Goal: Download file/media

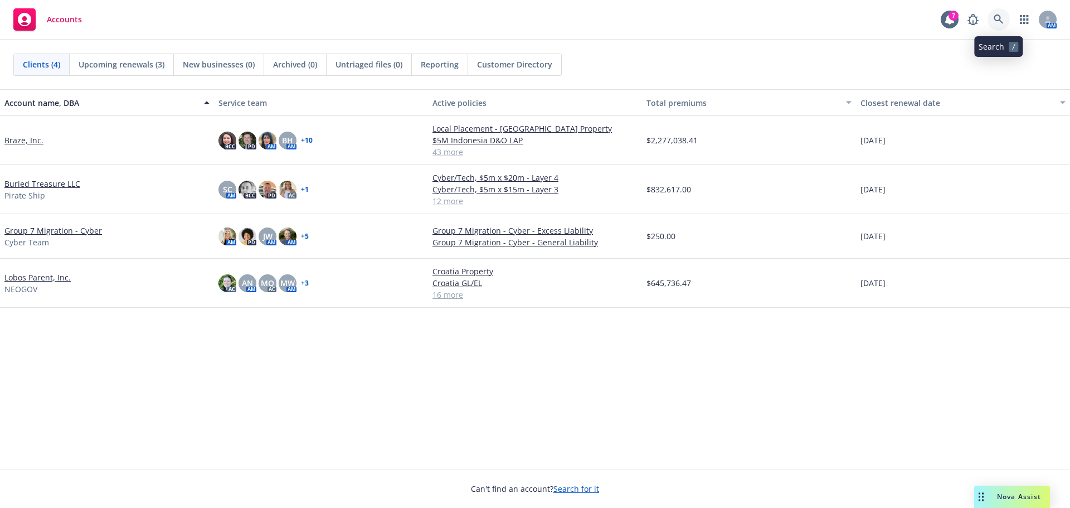
click at [1005, 20] on link at bounding box center [998, 19] width 22 height 22
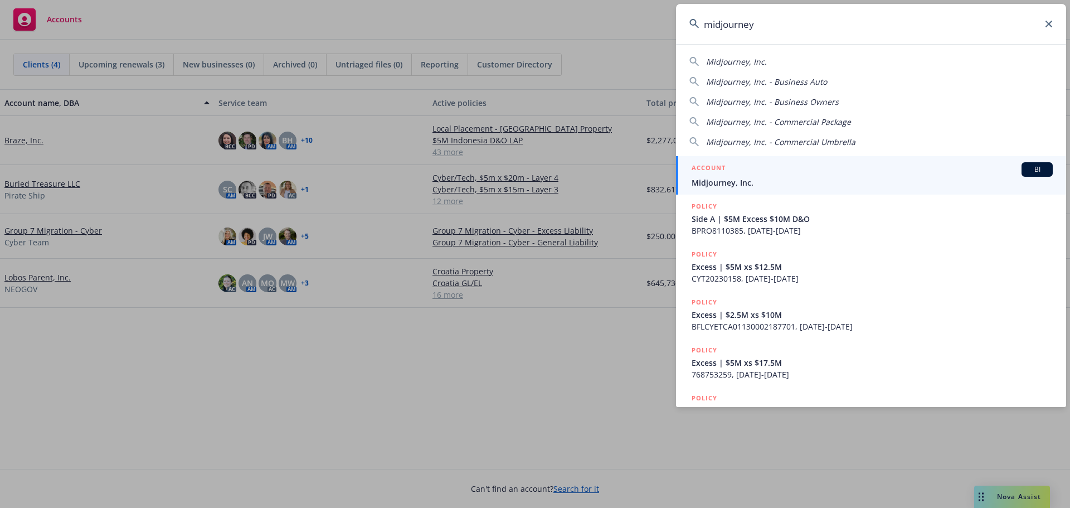
type input "midjourney"
click at [737, 186] on span "Midjourney, Inc." at bounding box center [871, 183] width 361 height 12
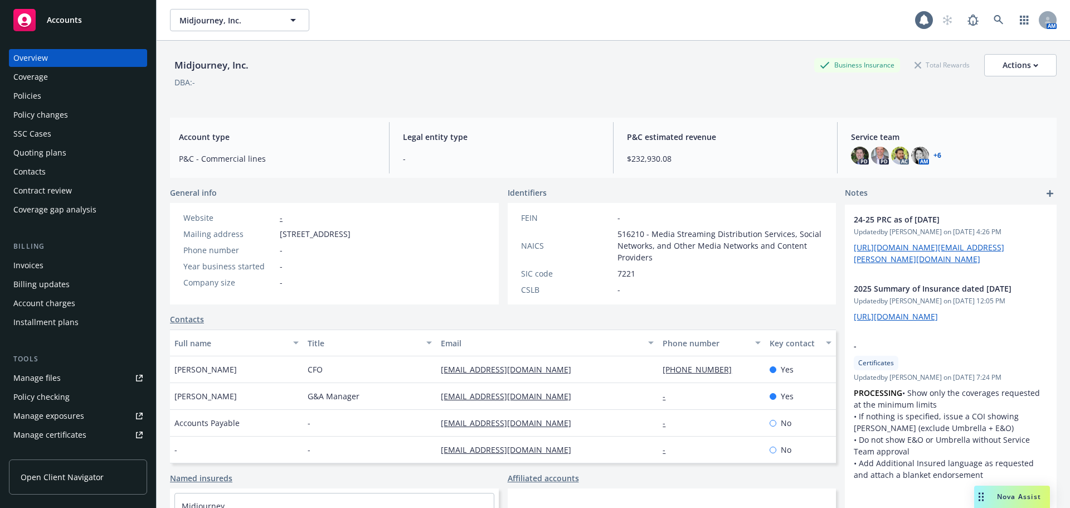
click at [1010, 499] on span "Nova Assist" at bounding box center [1019, 495] width 44 height 9
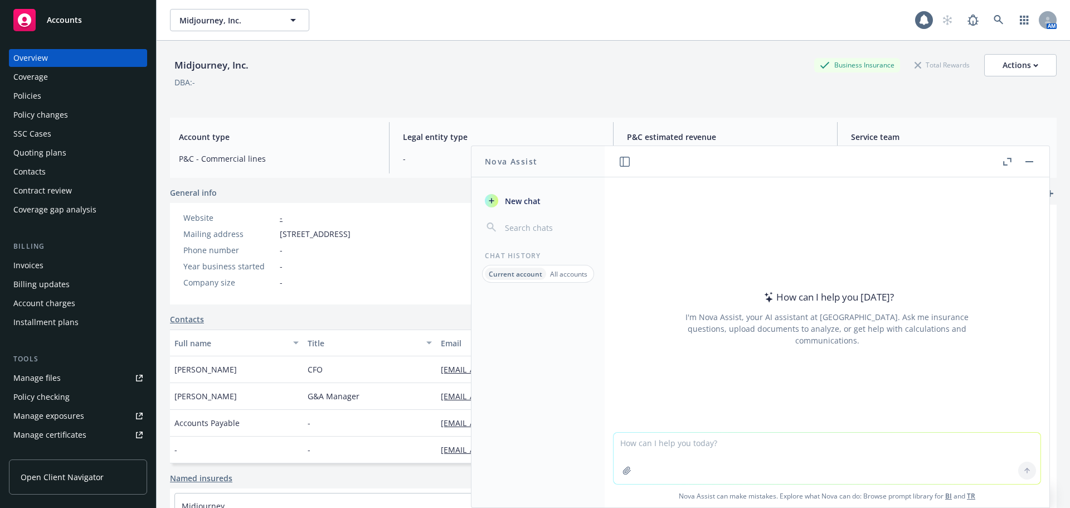
click at [768, 455] on textarea at bounding box center [826, 457] width 427 height 51
type textarea "h"
type textarea "what's a PaaS company"
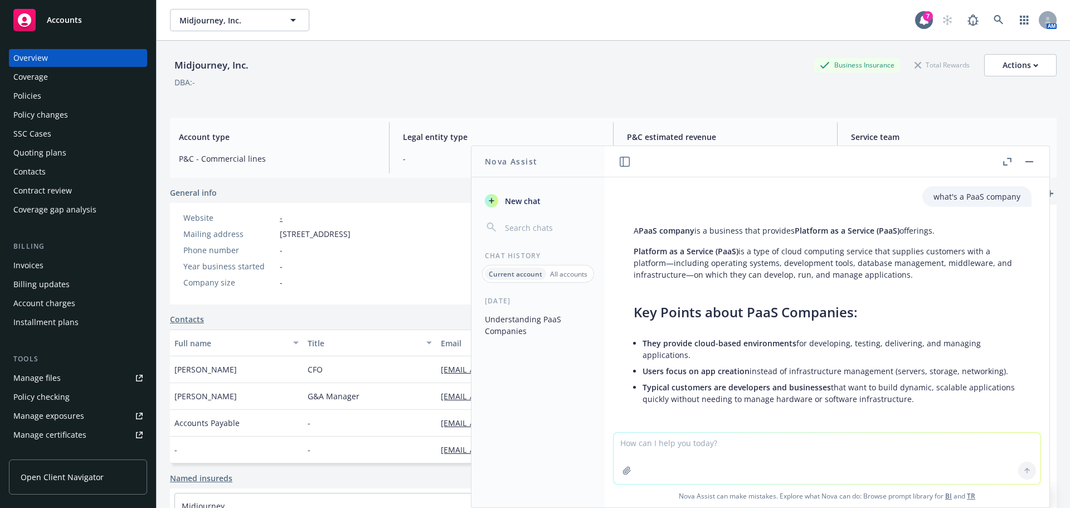
scroll to position [357, 0]
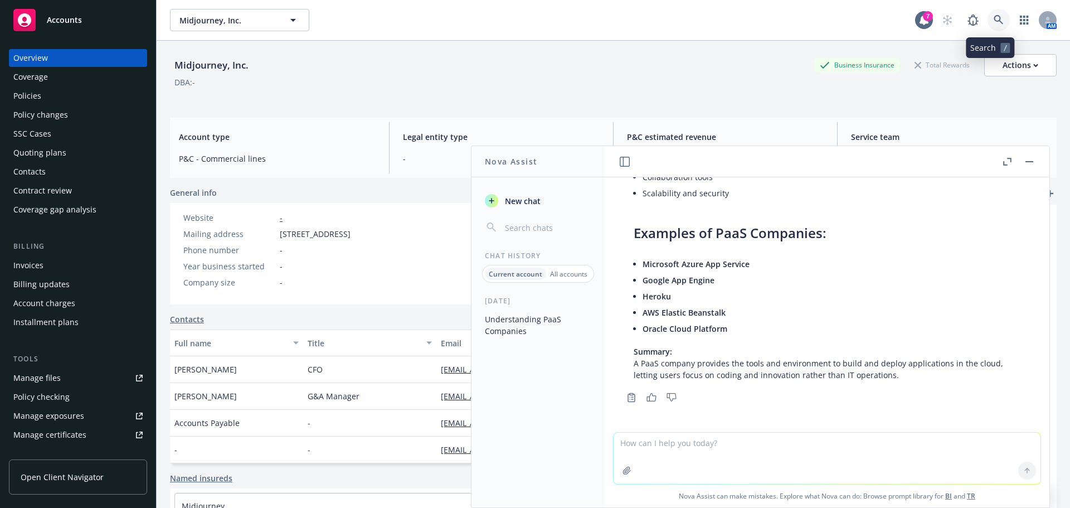
click at [998, 26] on link at bounding box center [998, 20] width 22 height 22
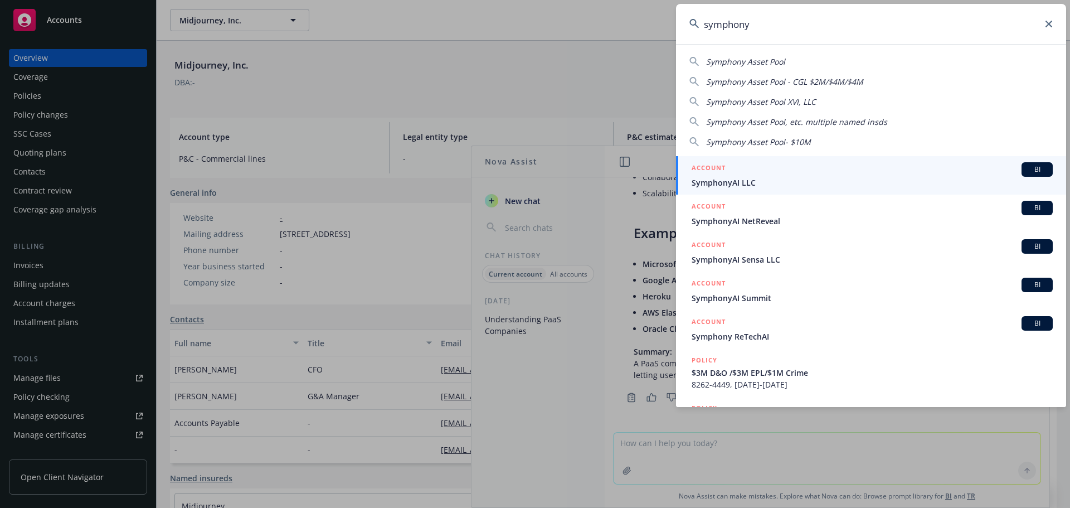
type input "symphony"
click at [732, 183] on span "SymphonyAI LLC" at bounding box center [871, 183] width 361 height 12
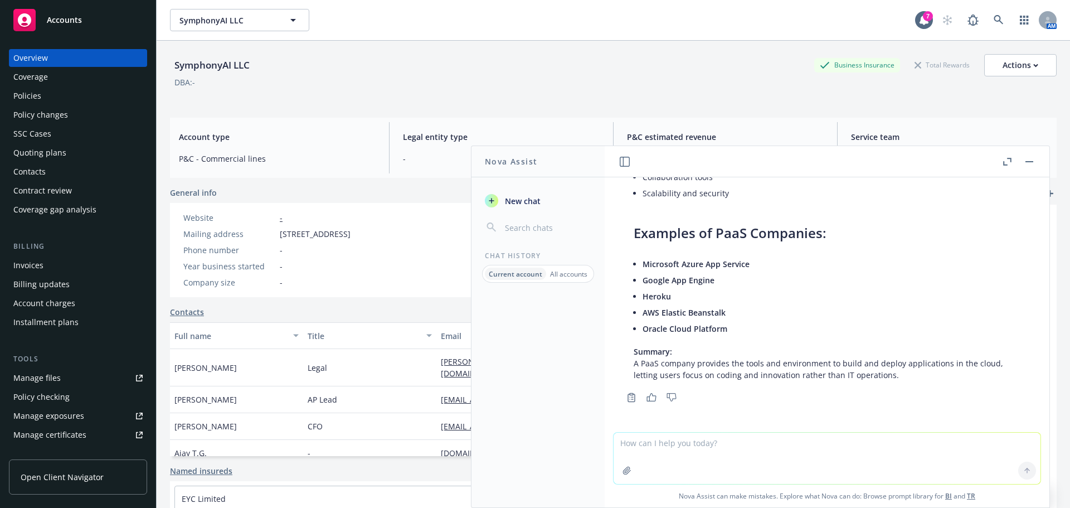
click at [40, 98] on div "Policies" at bounding box center [27, 96] width 28 height 18
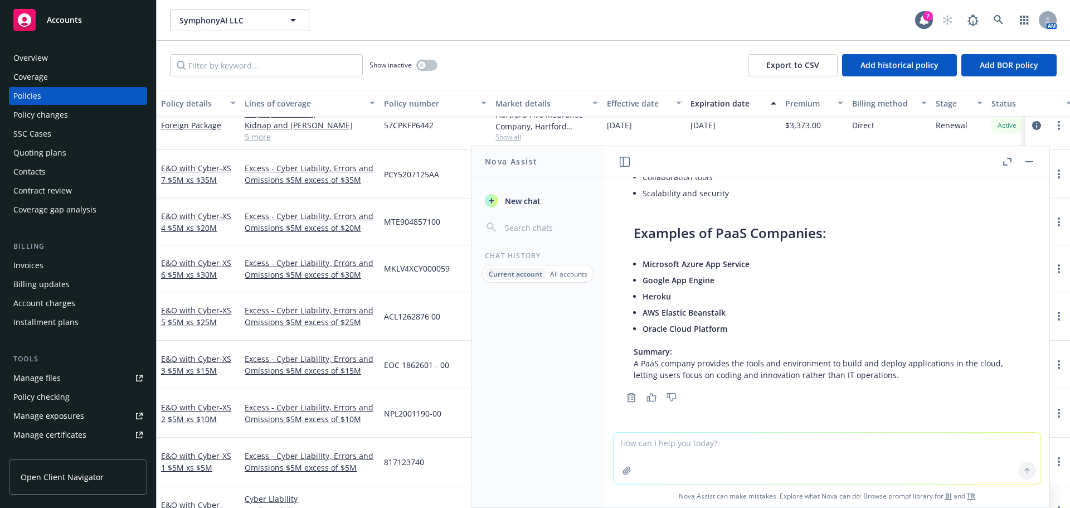
scroll to position [390, 0]
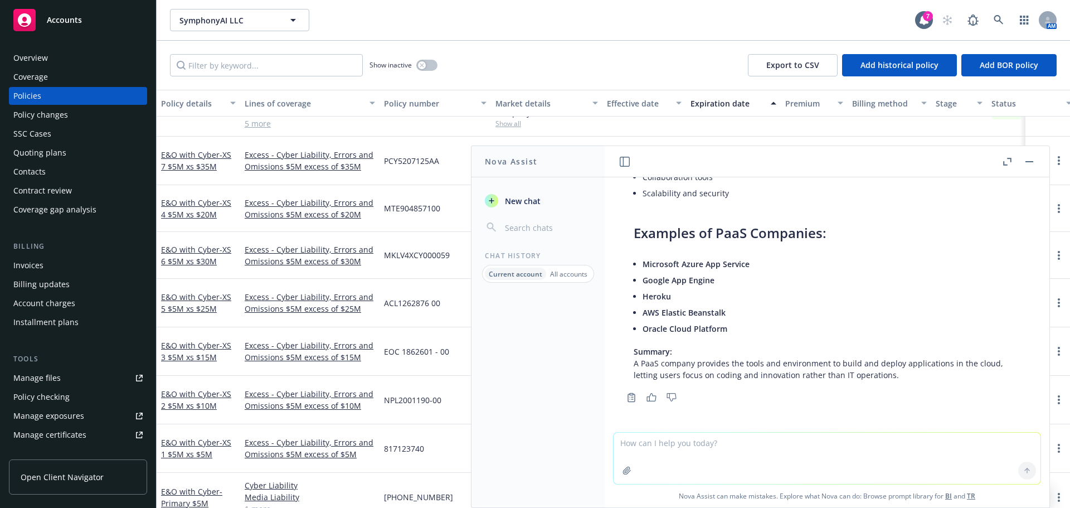
click at [1035, 163] on button "button" at bounding box center [1028, 161] width 13 height 13
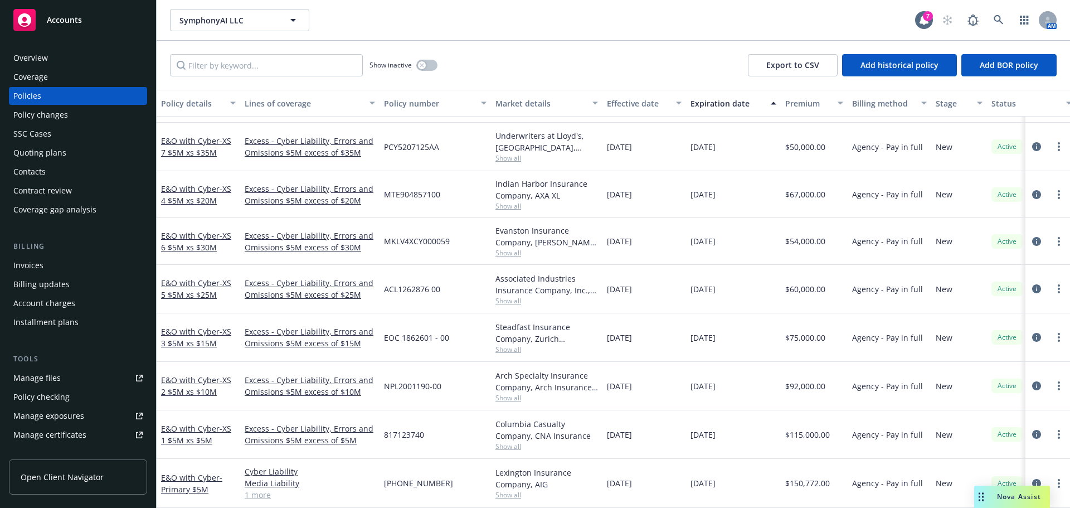
scroll to position [403, 0]
click at [203, 426] on link "E&O with Cyber - XS 1 $5M xs $5M" at bounding box center [196, 434] width 70 height 22
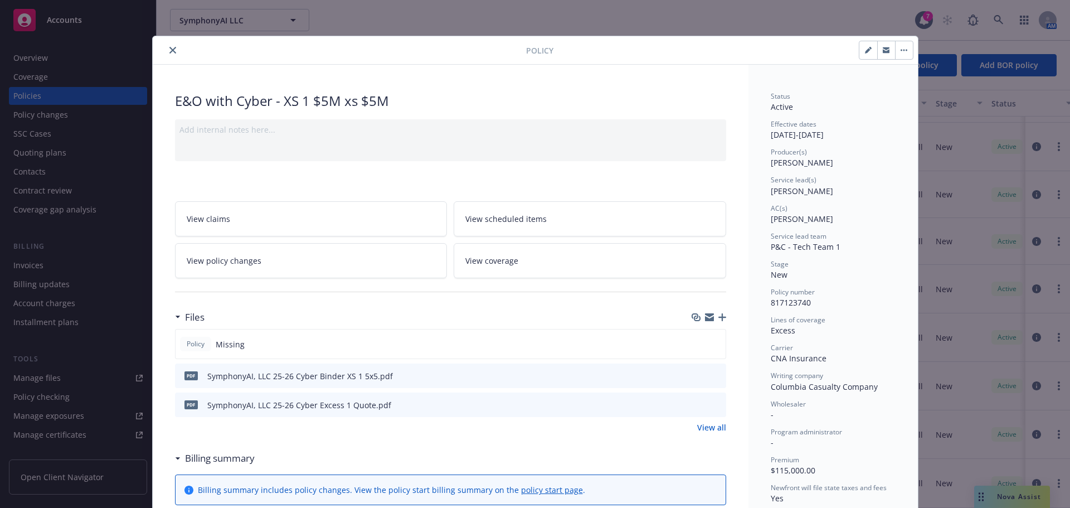
click at [693, 374] on icon "download file" at bounding box center [696, 373] width 7 height 7
